Goal: Information Seeking & Learning: Learn about a topic

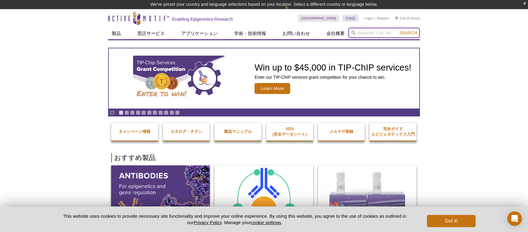
click at [382, 34] on input "search" at bounding box center [384, 33] width 72 height 10
type input "61648"
click at [398, 30] on button "Search" at bounding box center [408, 32] width 21 height 5
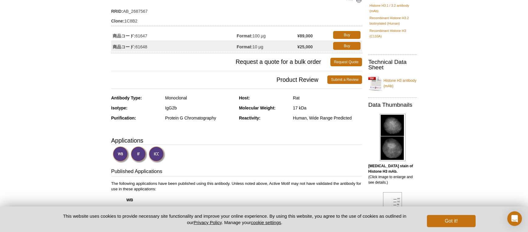
scroll to position [91, 0]
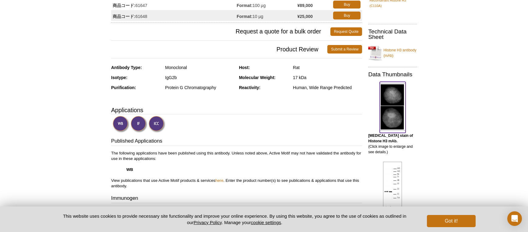
click at [397, 109] on img at bounding box center [393, 107] width 26 height 48
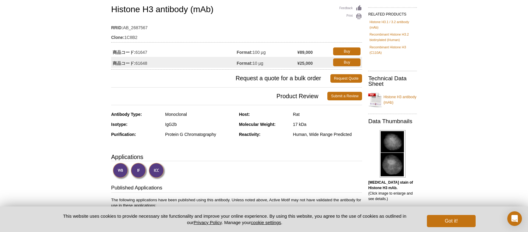
scroll to position [44, 0]
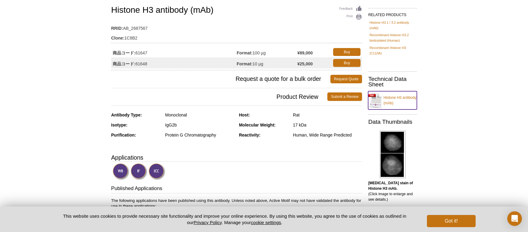
click at [391, 97] on link "Histone H3 antibody (mAb)" at bounding box center [392, 100] width 49 height 18
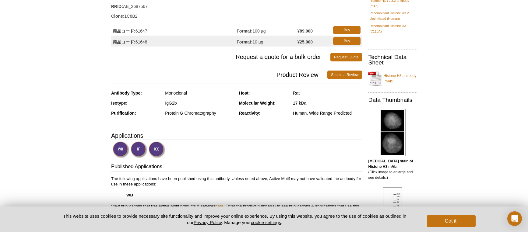
scroll to position [0, 0]
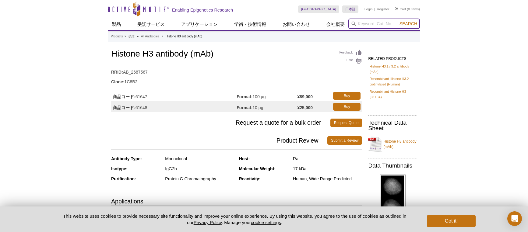
click at [388, 23] on input "search" at bounding box center [384, 24] width 72 height 10
type input "ひ"
type input "h"
type input "i"
type input "histone h3"
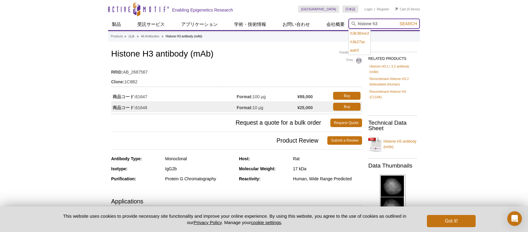
click at [398, 21] on button "Search" at bounding box center [408, 23] width 21 height 5
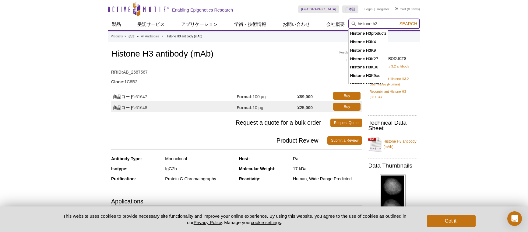
click at [398, 21] on button "Search" at bounding box center [408, 23] width 21 height 5
click at [402, 25] on span "Search" at bounding box center [409, 23] width 18 height 5
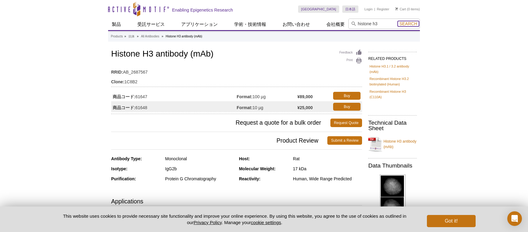
click at [407, 22] on span "Search" at bounding box center [409, 23] width 18 height 5
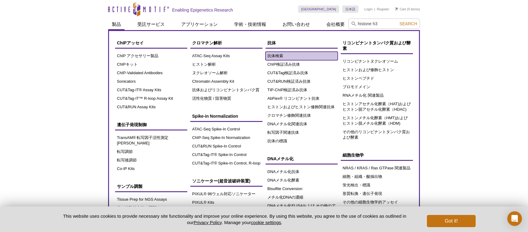
click at [275, 55] on link "抗体検索" at bounding box center [302, 56] width 72 height 9
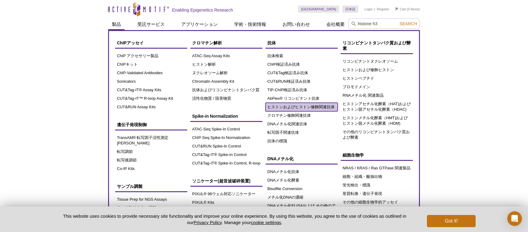
click at [298, 106] on link "ヒストンおよびヒストン修飾関連抗体" at bounding box center [302, 107] width 72 height 9
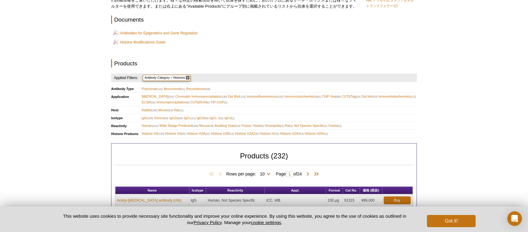
scroll to position [122, 0]
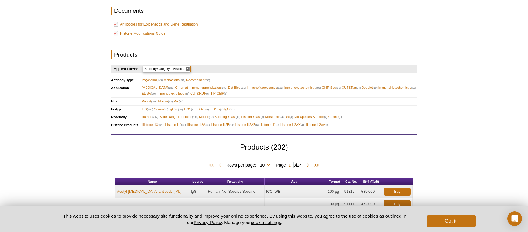
click at [146, 124] on span "Histone H3 (129)" at bounding box center [153, 125] width 23 height 6
click at [150, 125] on span "Histone H3 (129)" at bounding box center [153, 125] width 23 height 6
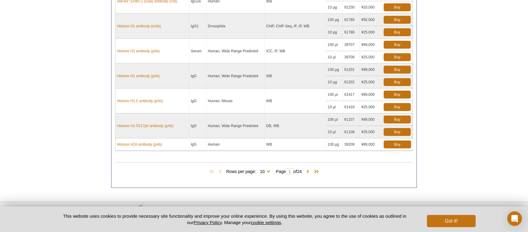
scroll to position [396, 0]
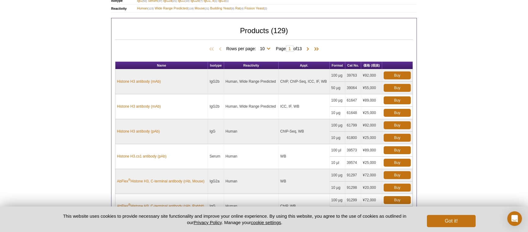
scroll to position [213, 0]
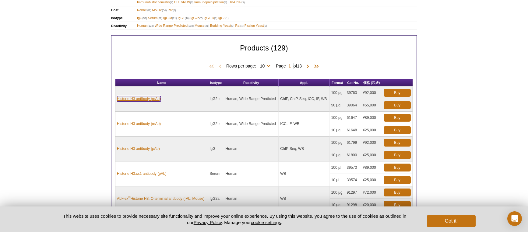
click at [144, 98] on link "Histone H3 antibody (mAb)" at bounding box center [139, 98] width 44 height 5
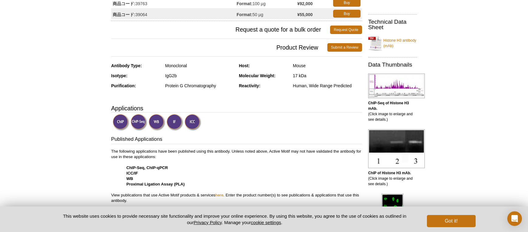
scroll to position [152, 0]
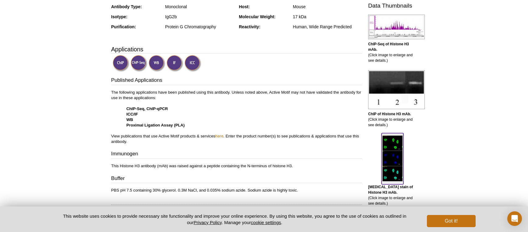
click at [395, 164] on img at bounding box center [393, 159] width 22 height 48
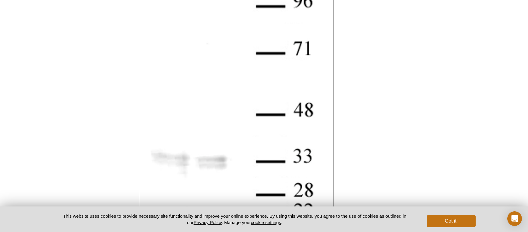
scroll to position [1376, 0]
